Goal: Task Accomplishment & Management: Use online tool/utility

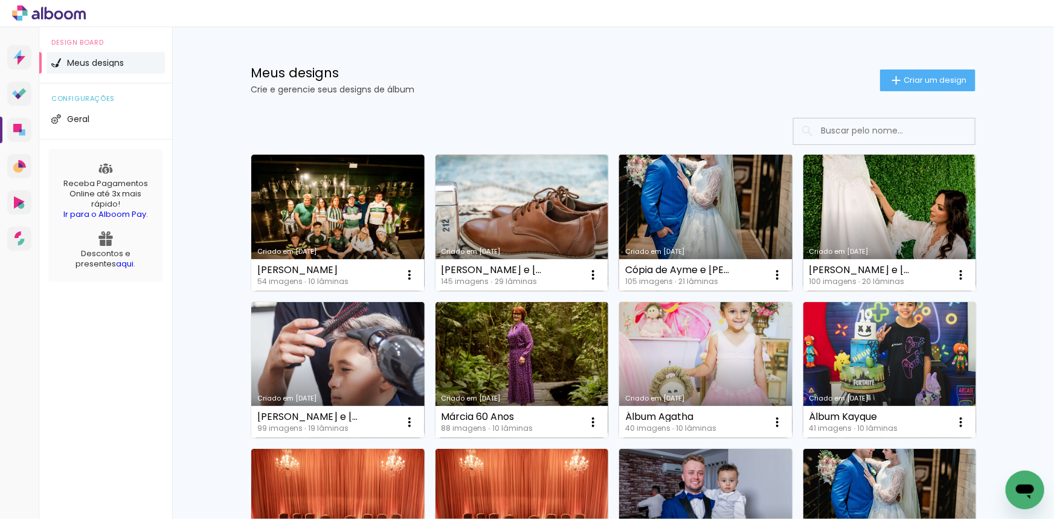
click at [679, 208] on link "Criado em [DATE]" at bounding box center [705, 223] width 173 height 137
